Goal: Task Accomplishment & Management: Complete application form

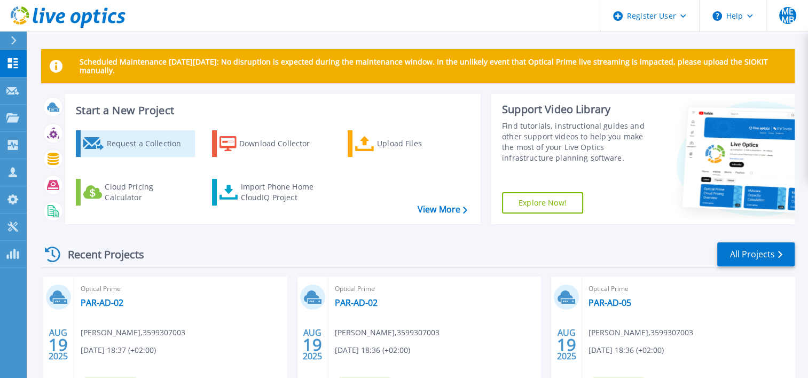
click at [104, 145] on link "Request a Collection" at bounding box center [135, 143] width 119 height 27
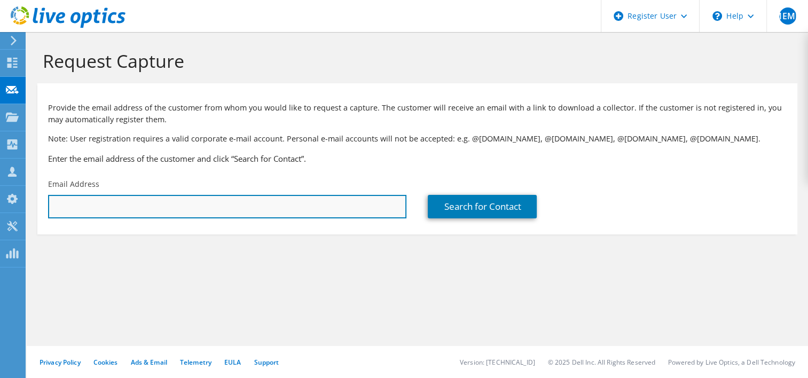
click at [118, 202] on input "text" at bounding box center [227, 206] width 358 height 23
paste input "[PERSON_NAME] <[PERSON_NAME][EMAIL_ADDRESS][DOMAIN_NAME]>"
drag, startPoint x: 108, startPoint y: 209, endPoint x: -2, endPoint y: 216, distance: 110.7
click at [0, 216] on html "MEMB Dell User [PERSON_NAME] El [PERSON_NAME] [PERSON_NAME][EMAIL_ADDRESS][PERS…" at bounding box center [404, 189] width 808 height 378
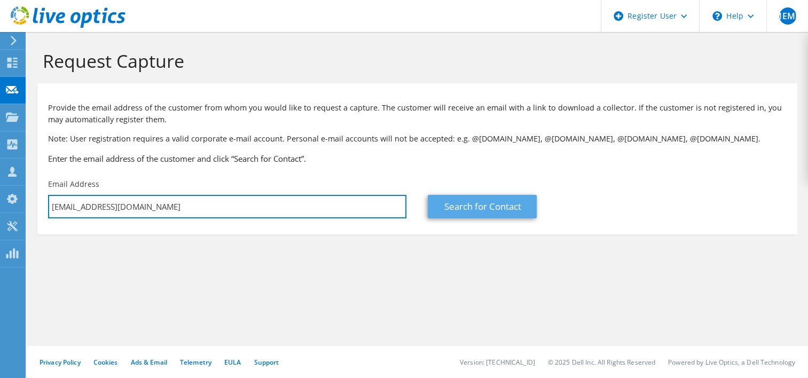
type input "[EMAIL_ADDRESS][DOMAIN_NAME]"
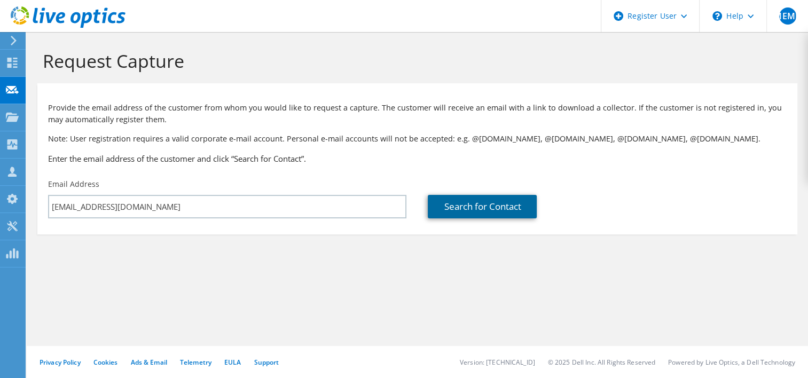
click at [464, 205] on link "Search for Contact" at bounding box center [482, 206] width 109 height 23
type input "VILLE OUVERTE"
type input "[PERSON_NAME]"
type input "JOLIVET"
type input "[GEOGRAPHIC_DATA]"
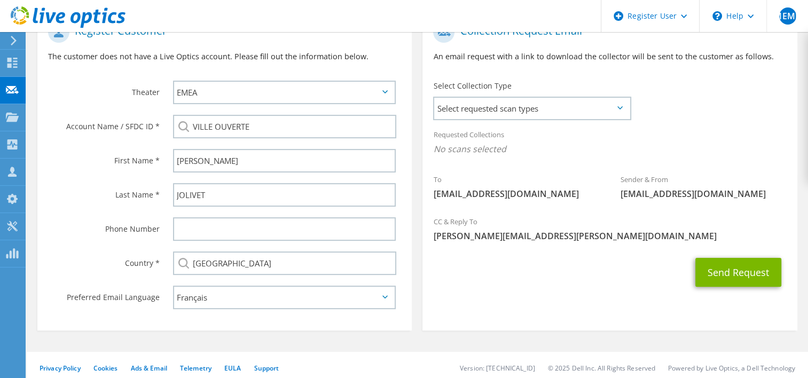
scroll to position [236, 0]
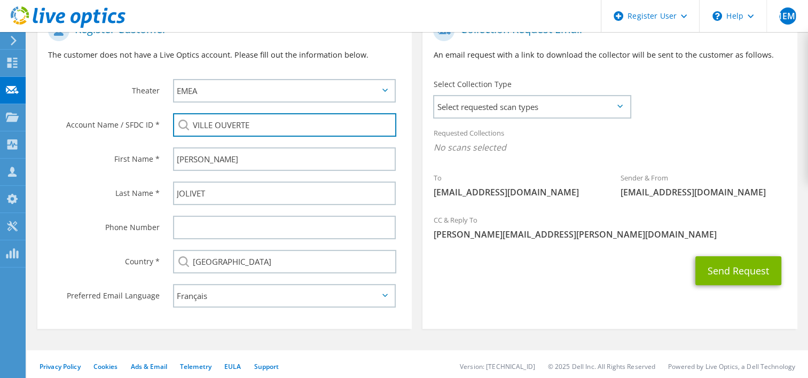
drag, startPoint x: 266, startPoint y: 120, endPoint x: 144, endPoint y: 130, distance: 123.2
click at [144, 130] on div "Account Name / SFDC ID * VILLE OUVERTE" at bounding box center [224, 125] width 374 height 34
paste input "2452807757"
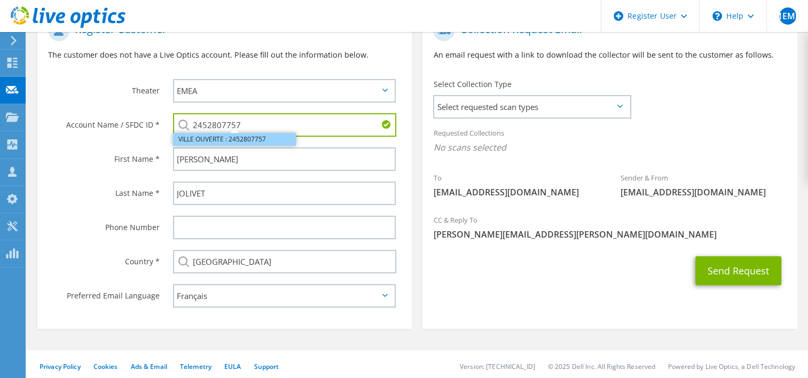
click at [198, 138] on li "VILLE OUVERTE : 2452807757" at bounding box center [234, 139] width 123 height 13
type input "VILLE OUVERTE : 2452807757"
click at [615, 109] on span "Select requested scan types" at bounding box center [531, 106] width 195 height 21
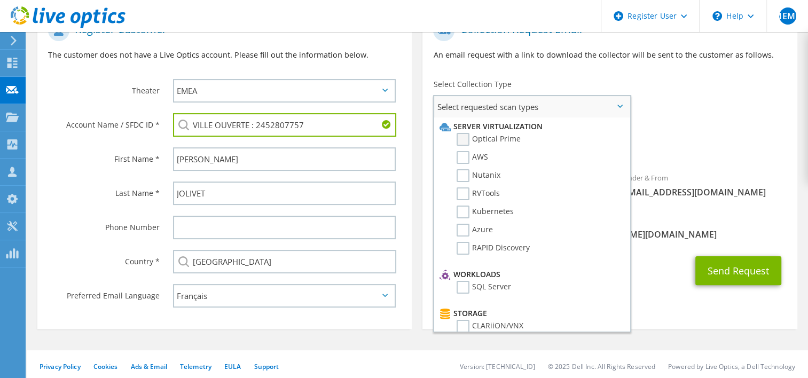
click at [458, 136] on label "Optical Prime" at bounding box center [488, 139] width 64 height 13
click at [0, 0] on input "Optical Prime" at bounding box center [0, 0] width 0 height 0
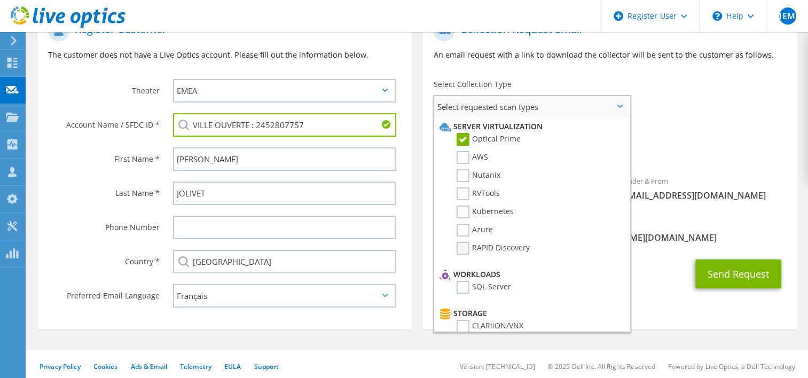
click at [465, 244] on label "RAPID Discovery" at bounding box center [492, 248] width 73 height 13
click at [0, 0] on input "RAPID Discovery" at bounding box center [0, 0] width 0 height 0
click at [471, 282] on label "SQL Server" at bounding box center [483, 287] width 54 height 13
click at [0, 0] on input "SQL Server" at bounding box center [0, 0] width 0 height 0
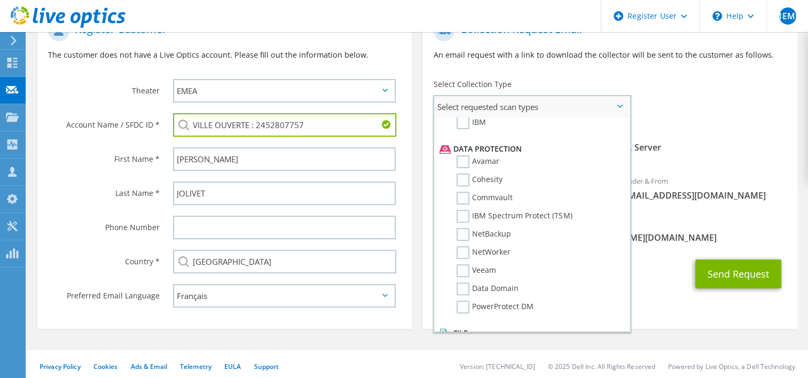
scroll to position [441, 0]
click at [464, 263] on label "Veeam" at bounding box center [476, 269] width 40 height 13
click at [0, 0] on input "Veeam" at bounding box center [0, 0] width 0 height 0
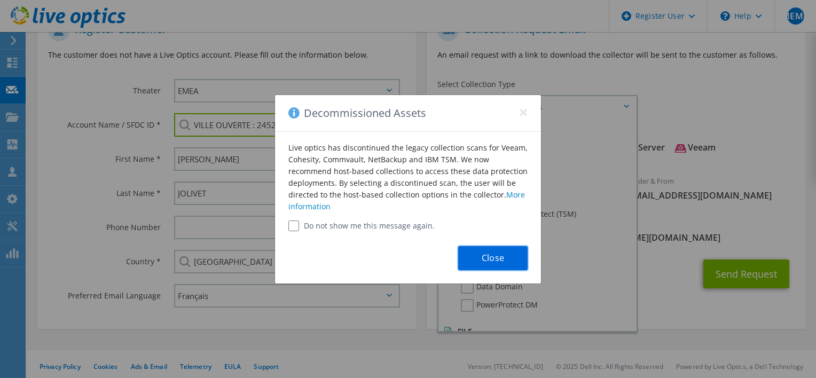
click at [492, 254] on button "Close" at bounding box center [492, 258] width 69 height 24
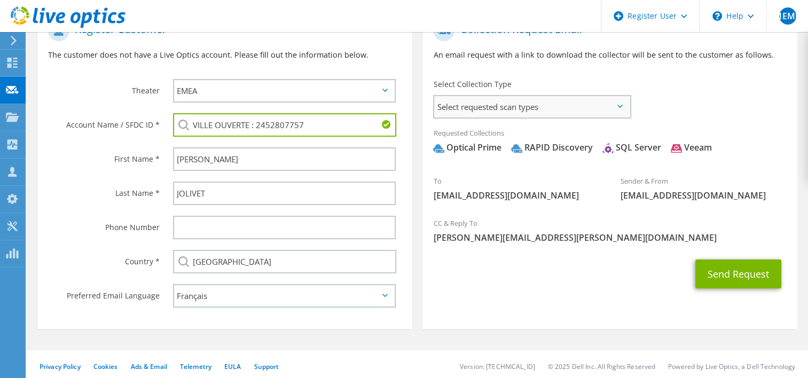
click at [616, 105] on span "Select requested scan types" at bounding box center [531, 106] width 195 height 21
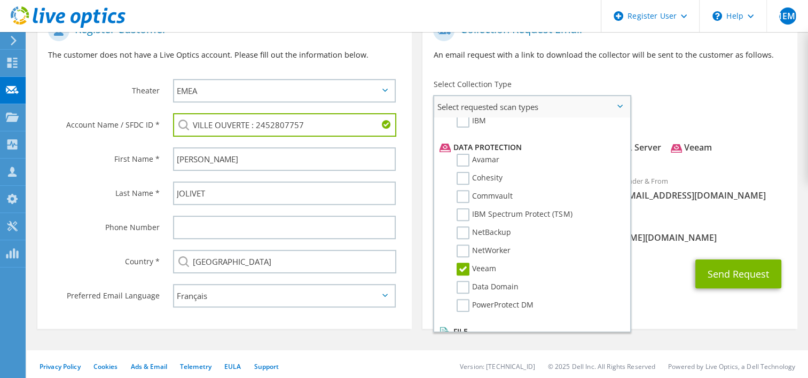
scroll to position [457, 0]
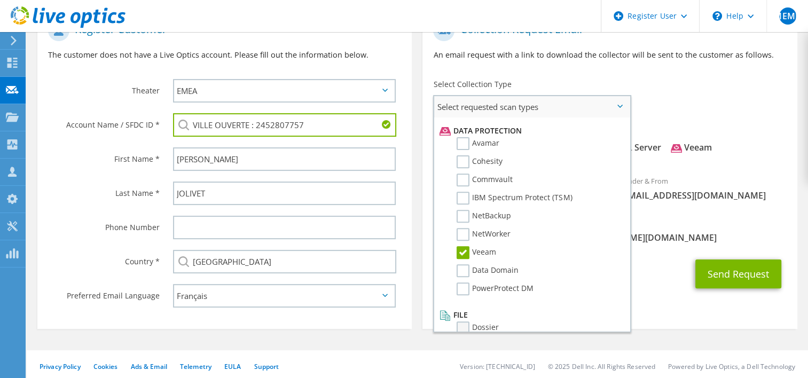
click at [461, 321] on label "Dossier" at bounding box center [477, 327] width 42 height 13
click at [0, 0] on input "Dossier" at bounding box center [0, 0] width 0 height 0
click at [655, 269] on div "Send Request" at bounding box center [609, 274] width 374 height 40
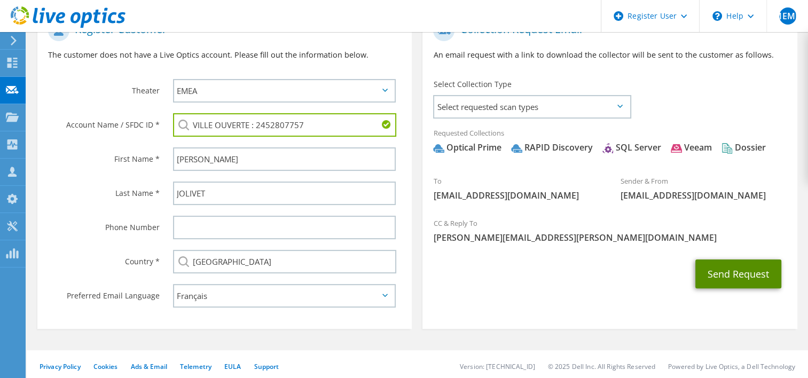
click at [735, 275] on button "Send Request" at bounding box center [738, 273] width 86 height 29
